Goal: Task Accomplishment & Management: Manage account settings

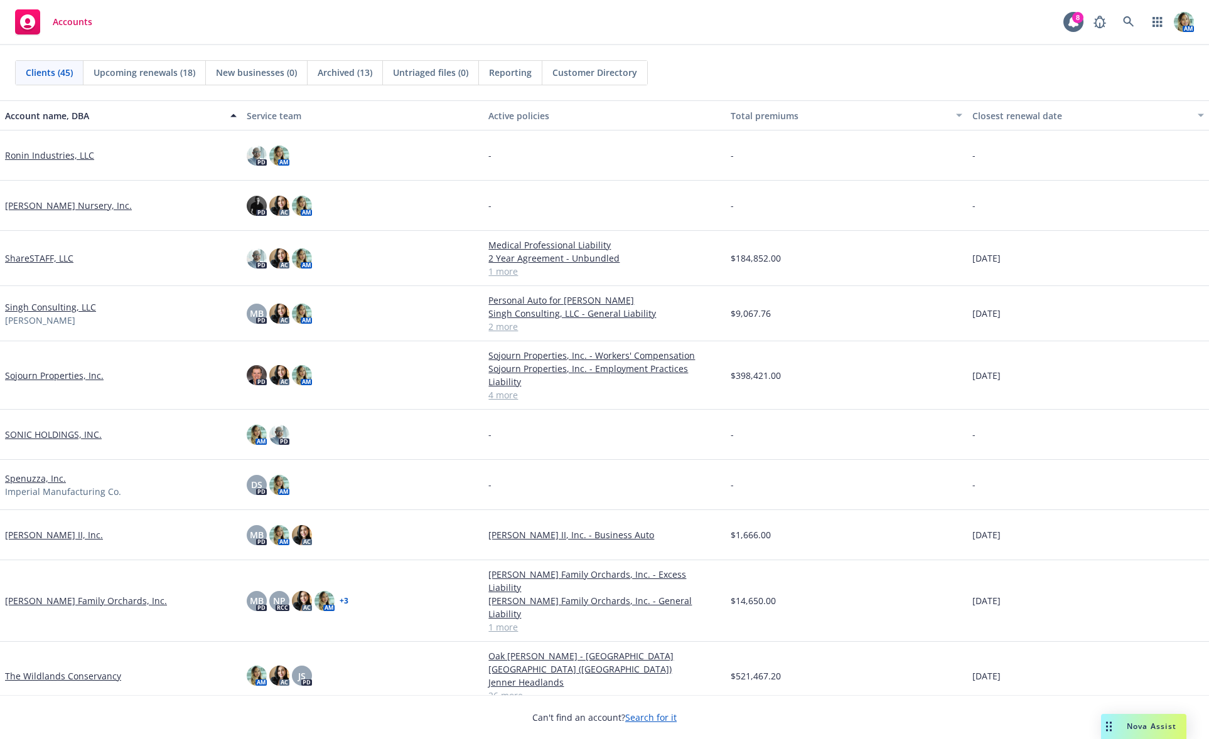
scroll to position [1695, 0]
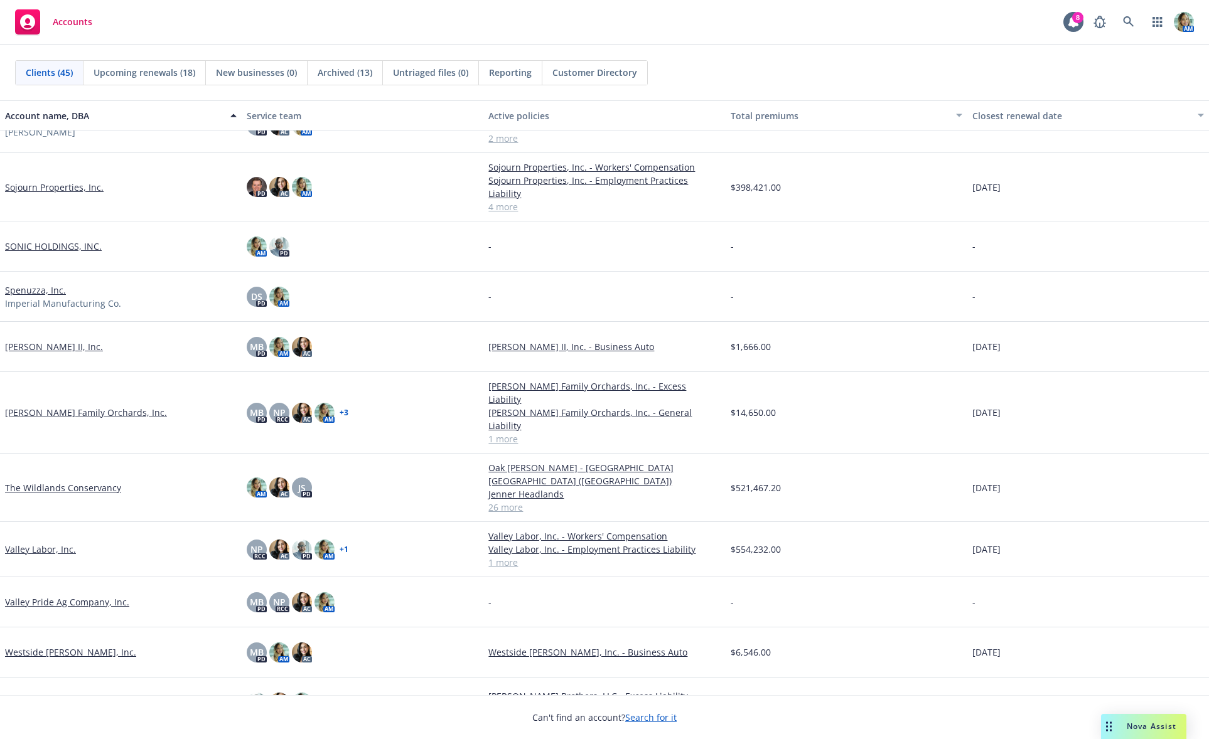
click at [81, 481] on link "The Wildlands Conservancy" at bounding box center [63, 487] width 116 height 13
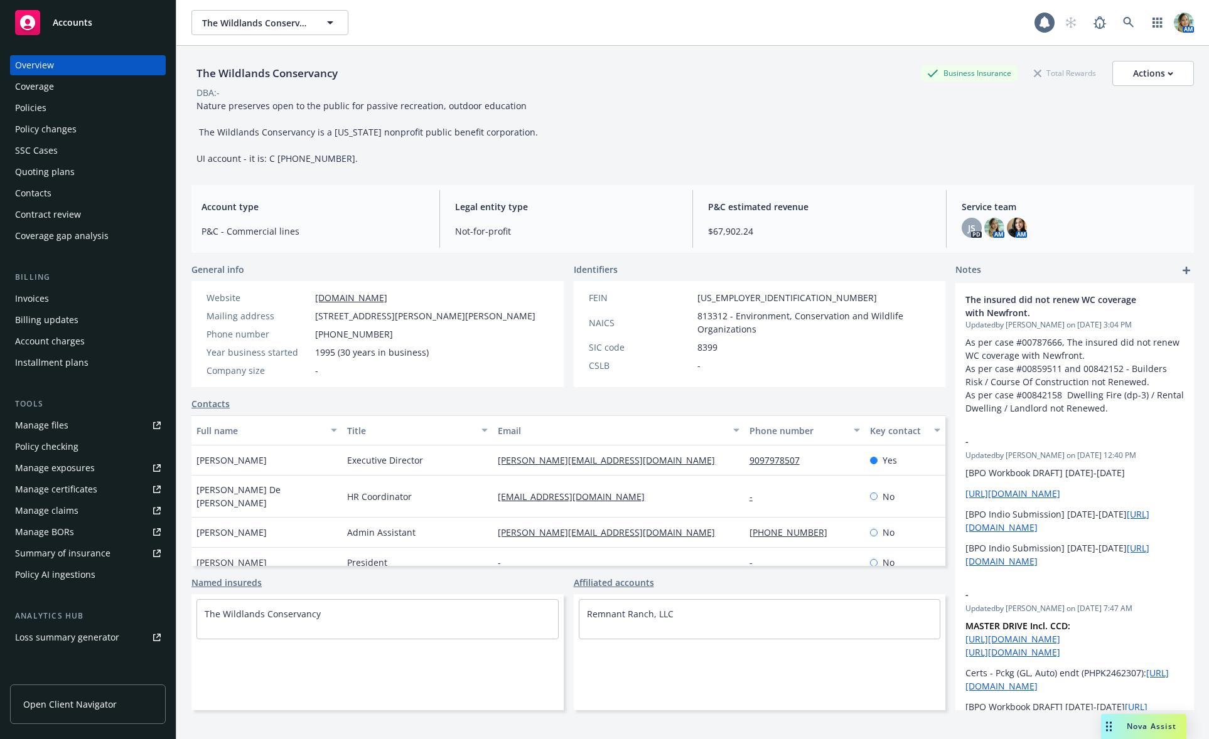
click at [53, 424] on div "Manage files" at bounding box center [41, 425] width 53 height 20
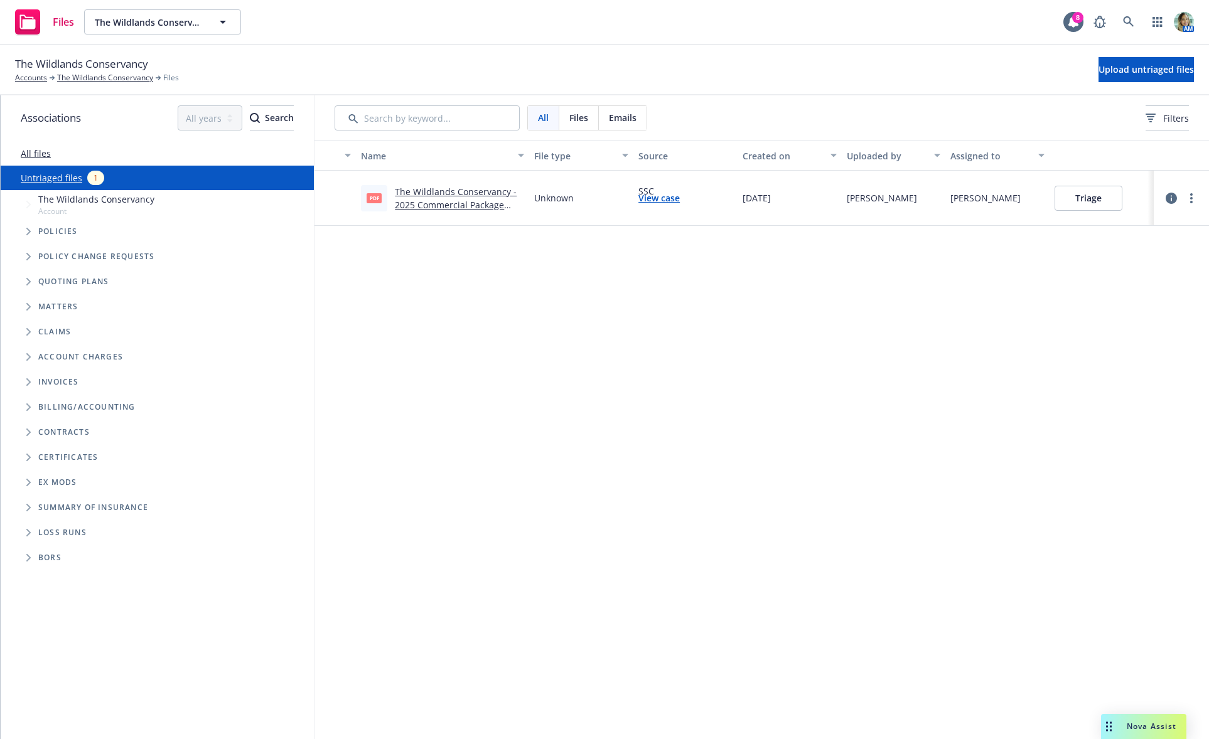
click at [1086, 206] on button "Triage" at bounding box center [1088, 198] width 68 height 25
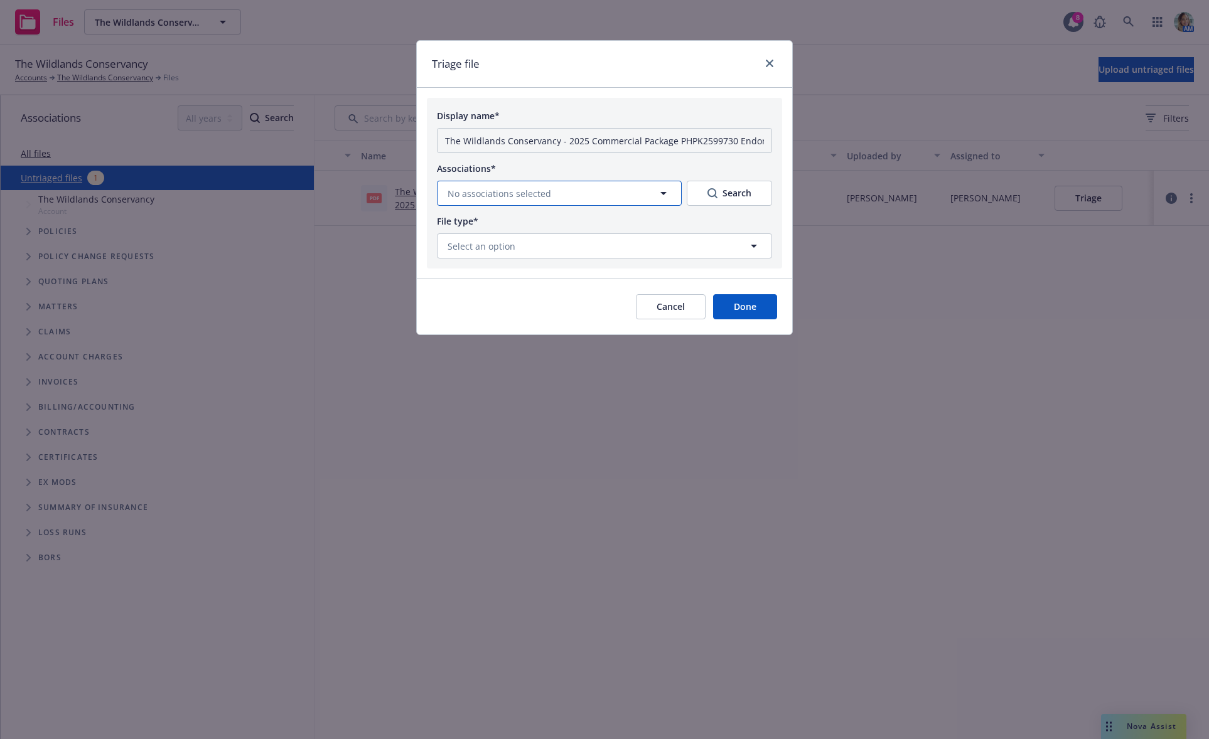
click at [513, 196] on span "No associations selected" at bounding box center [499, 193] width 104 height 13
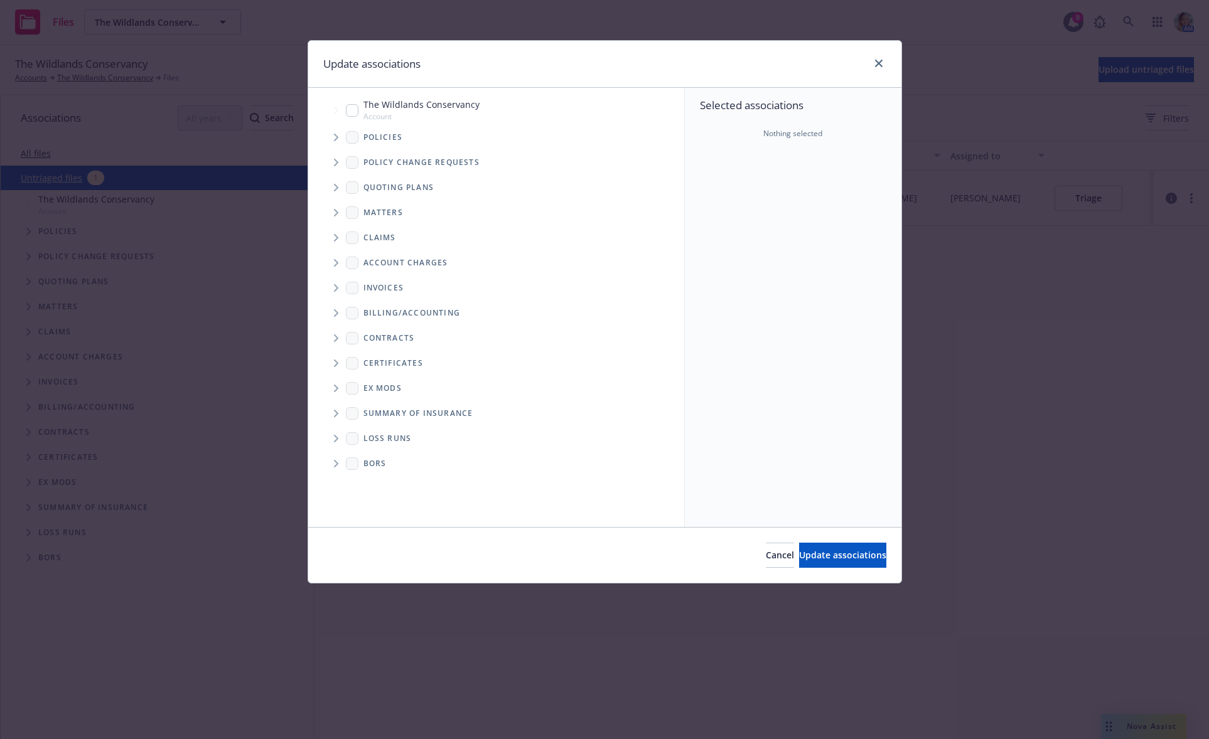
click at [356, 112] on input "Tree Example" at bounding box center [352, 110] width 13 height 13
checkbox input "true"
click at [821, 552] on span "Update associations" at bounding box center [842, 555] width 87 height 12
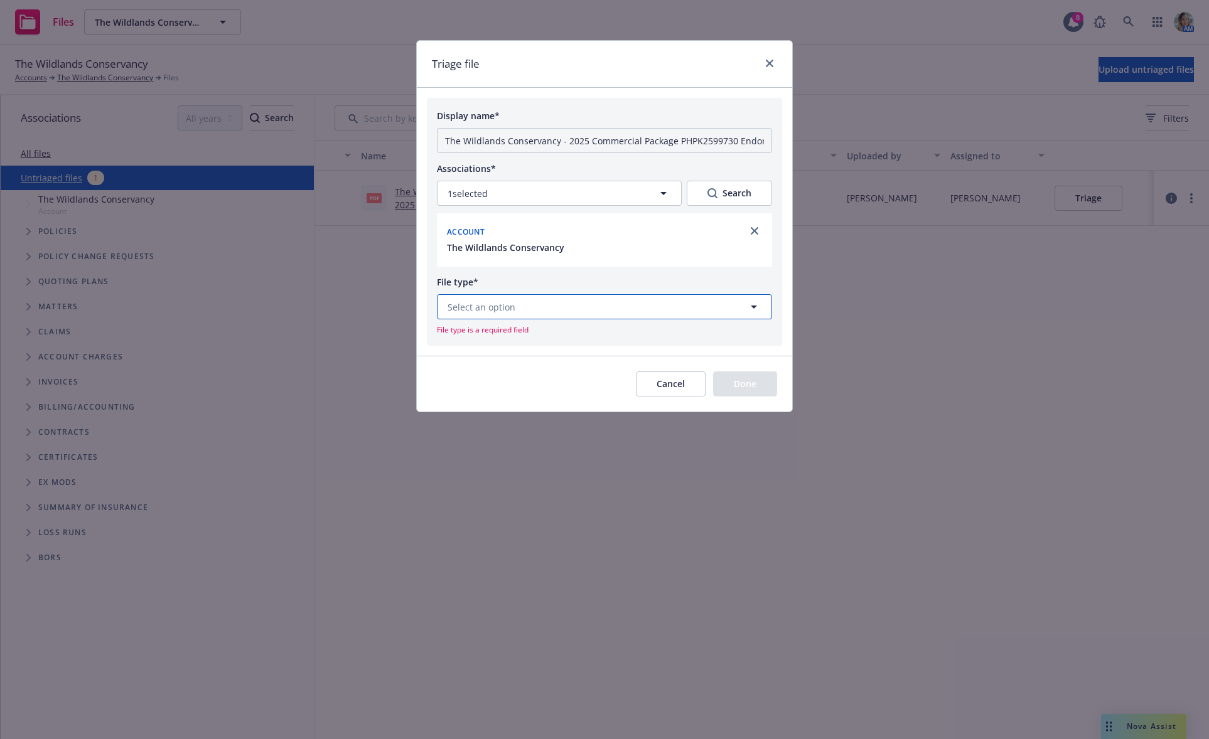
click at [589, 306] on button "Select an option" at bounding box center [604, 306] width 335 height 25
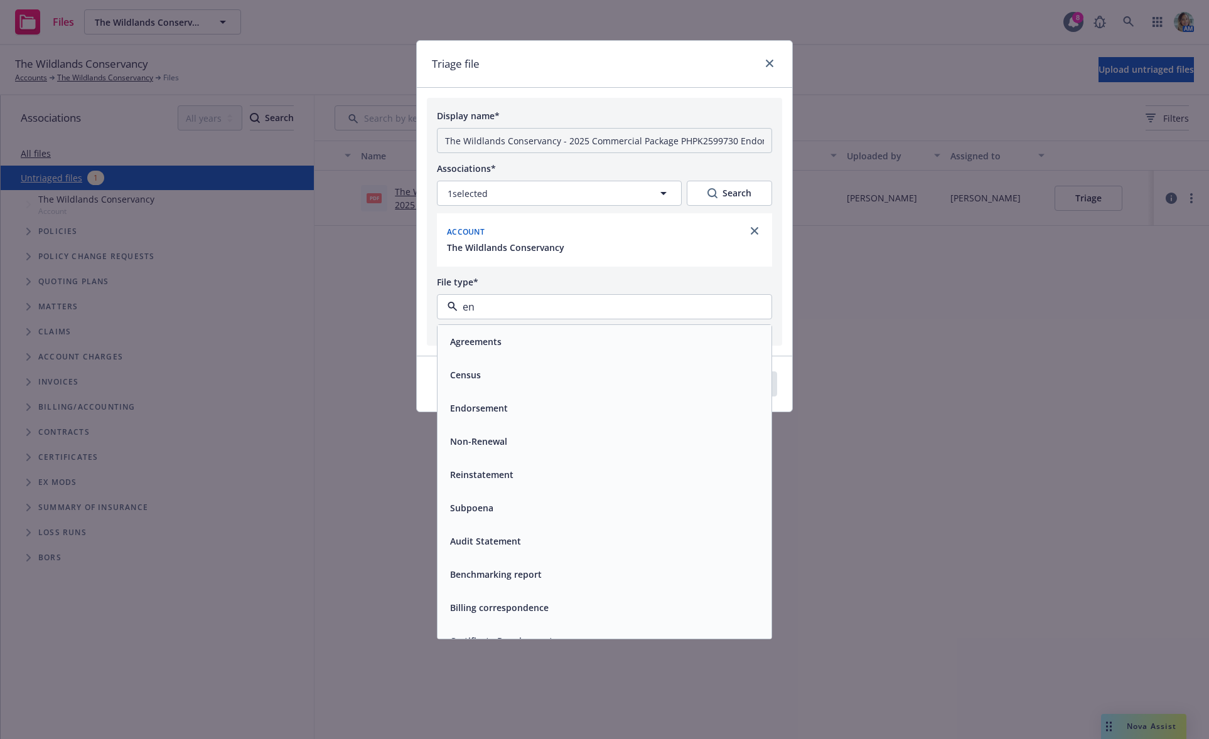
type input "end"
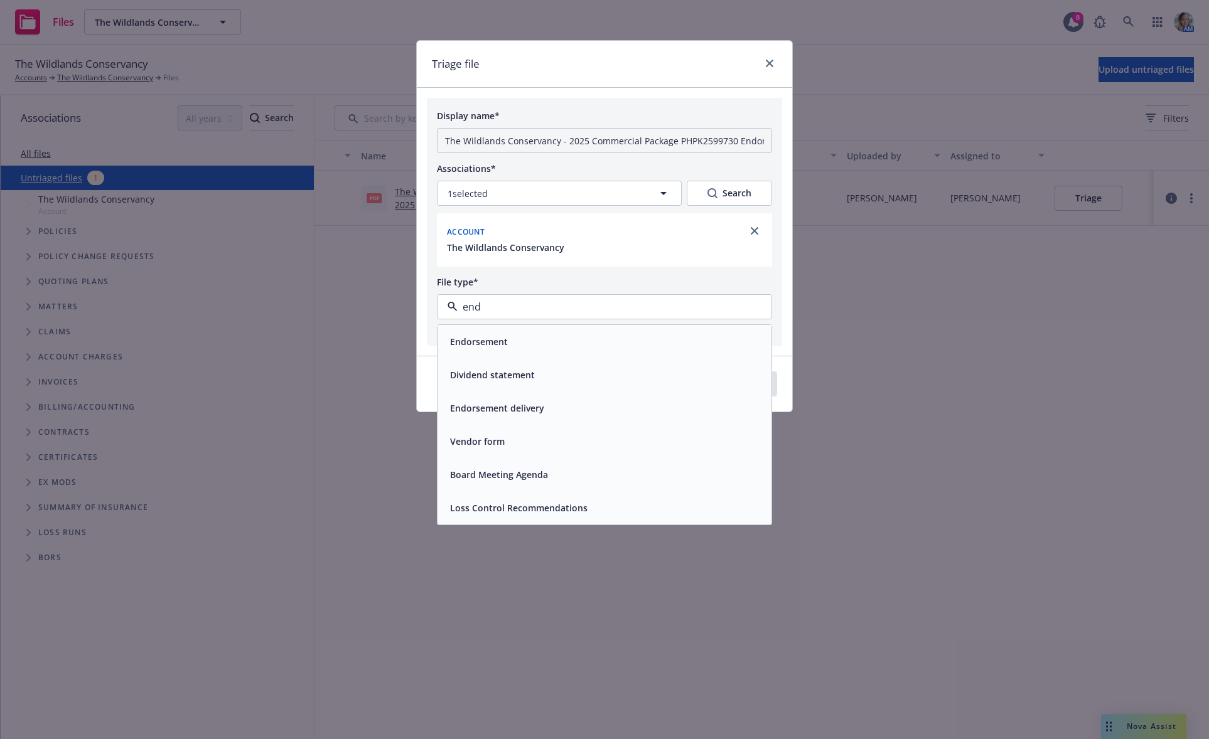
click at [557, 343] on div "Endorsement" at bounding box center [604, 342] width 319 height 18
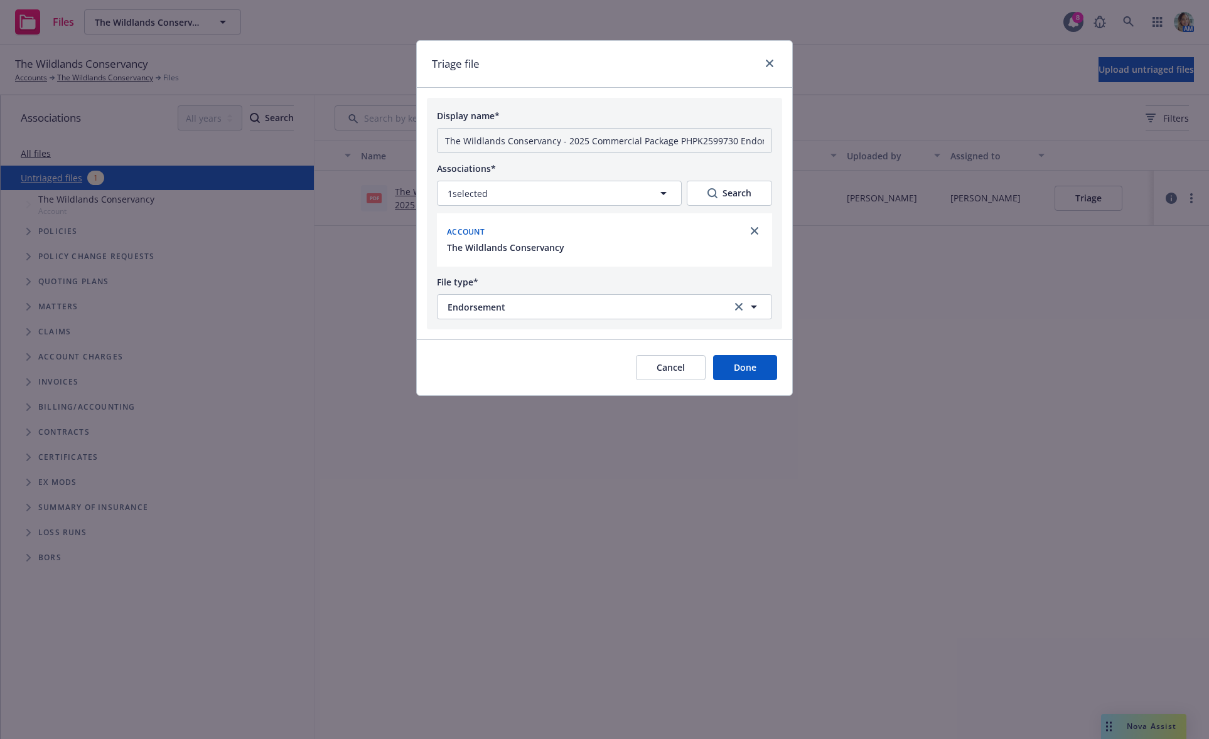
click at [744, 360] on button "Done" at bounding box center [745, 367] width 64 height 25
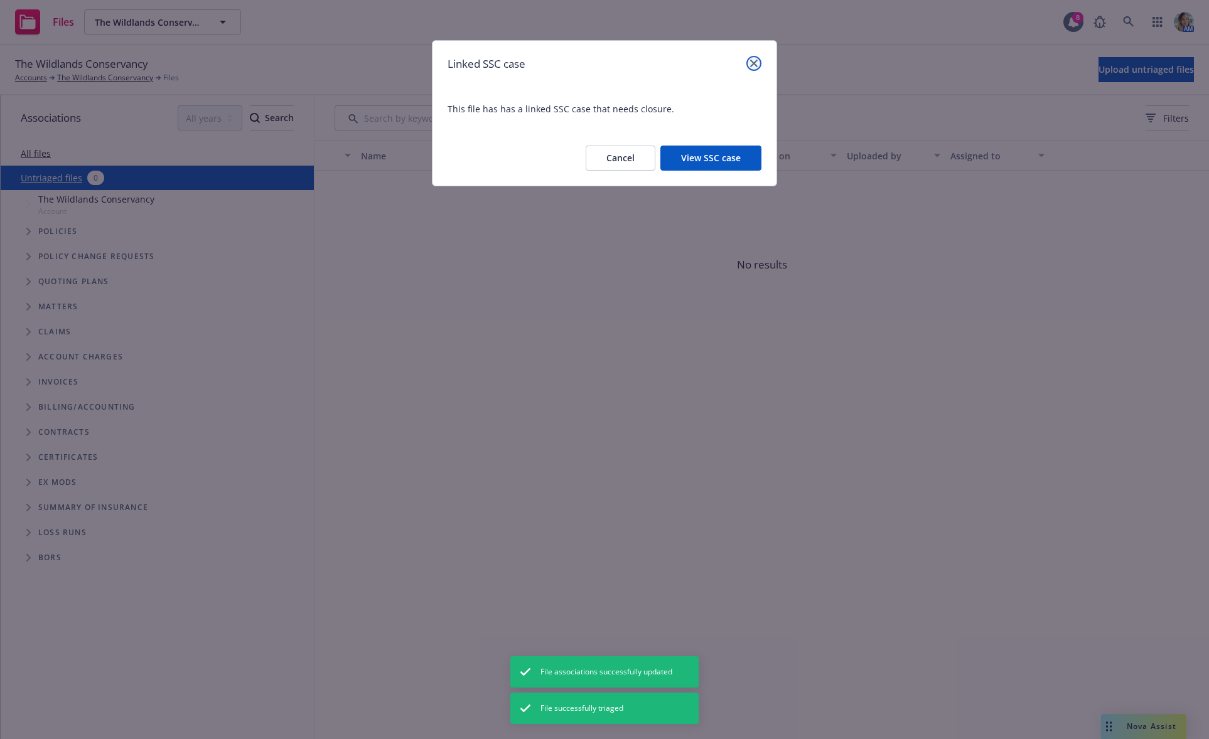
click at [760, 65] on link "close" at bounding box center [753, 63] width 15 height 15
